Goal: Task Accomplishment & Management: Manage account settings

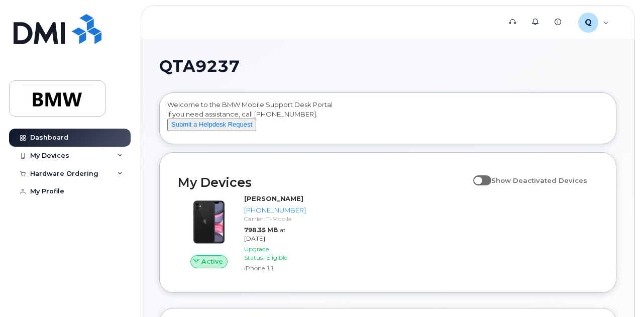
drag, startPoint x: 0, startPoint y: 0, endPoint x: 302, endPoint y: 188, distance: 355.8
click at [302, 188] on h2 "My Devices" at bounding box center [323, 182] width 290 height 15
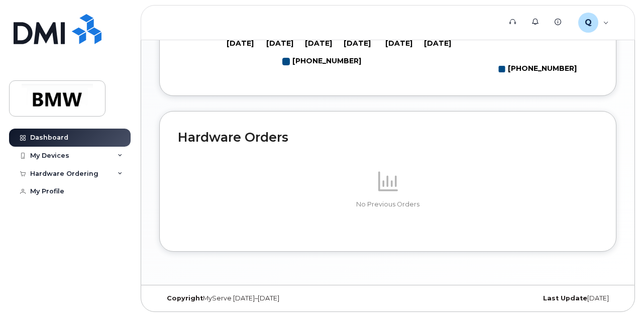
scroll to position [593, 0]
click at [111, 151] on div "My Devices" at bounding box center [70, 156] width 122 height 18
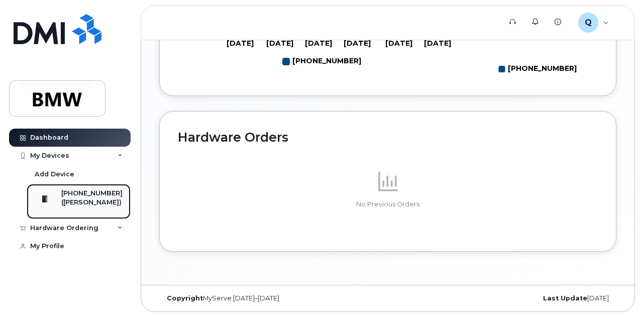
click at [88, 201] on div "([PERSON_NAME])" at bounding box center [91, 202] width 61 height 9
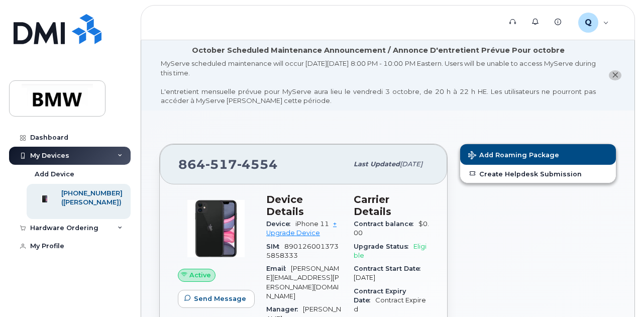
click at [615, 74] on icon "close notification" at bounding box center [615, 75] width 7 height 7
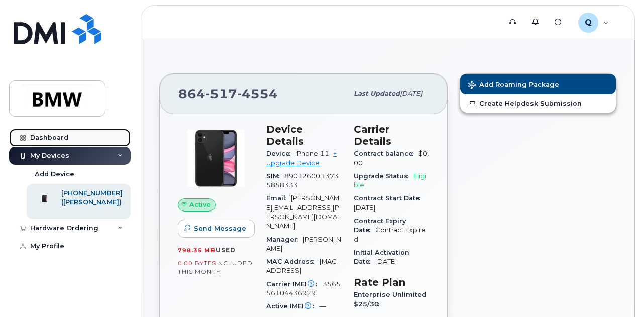
click at [57, 137] on div "Dashboard" at bounding box center [49, 138] width 38 height 8
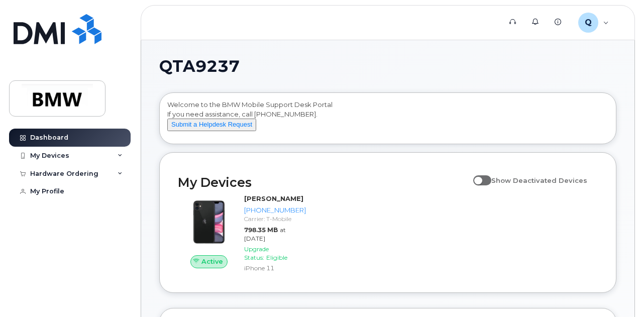
click at [487, 185] on span at bounding box center [482, 180] width 18 height 10
click at [481, 179] on input "Show Deactivated Devices" at bounding box center [477, 175] width 8 height 8
checkbox input "true"
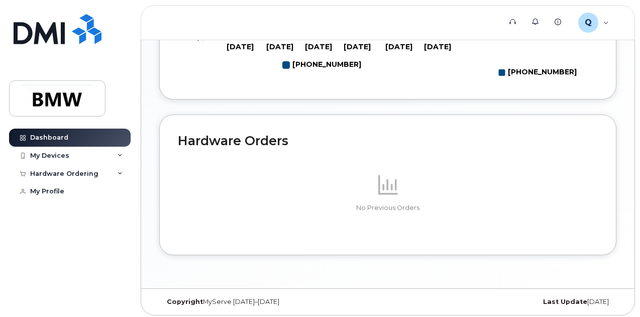
scroll to position [593, 0]
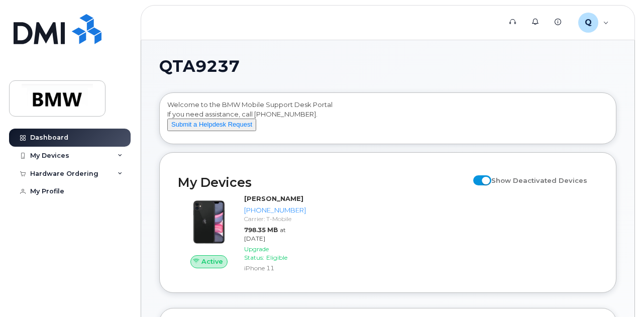
scroll to position [0, 0]
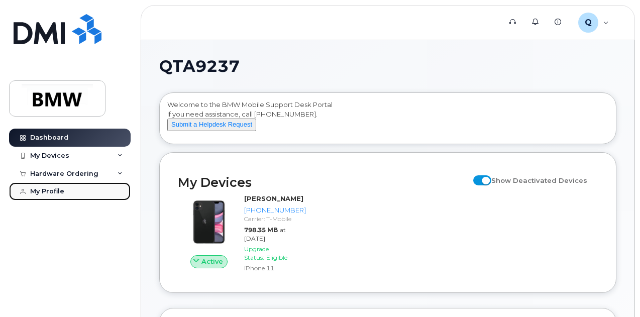
click at [55, 193] on div "My Profile" at bounding box center [47, 191] width 34 height 8
